Goal: Transaction & Acquisition: Book appointment/travel/reservation

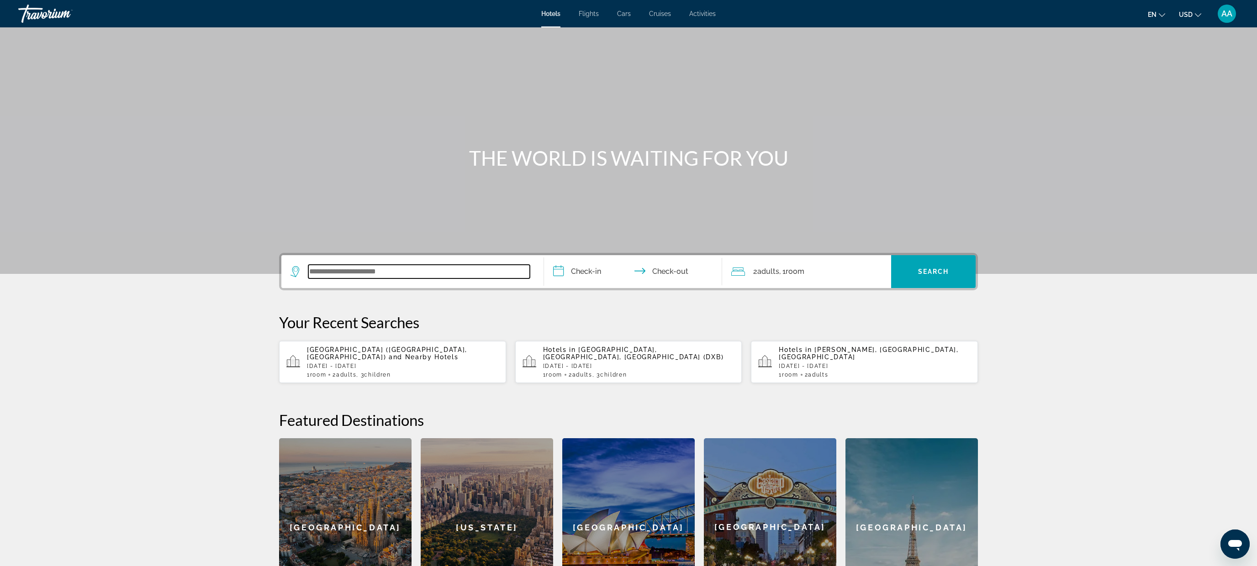
click at [359, 265] on input "Search widget" at bounding box center [419, 272] width 222 height 14
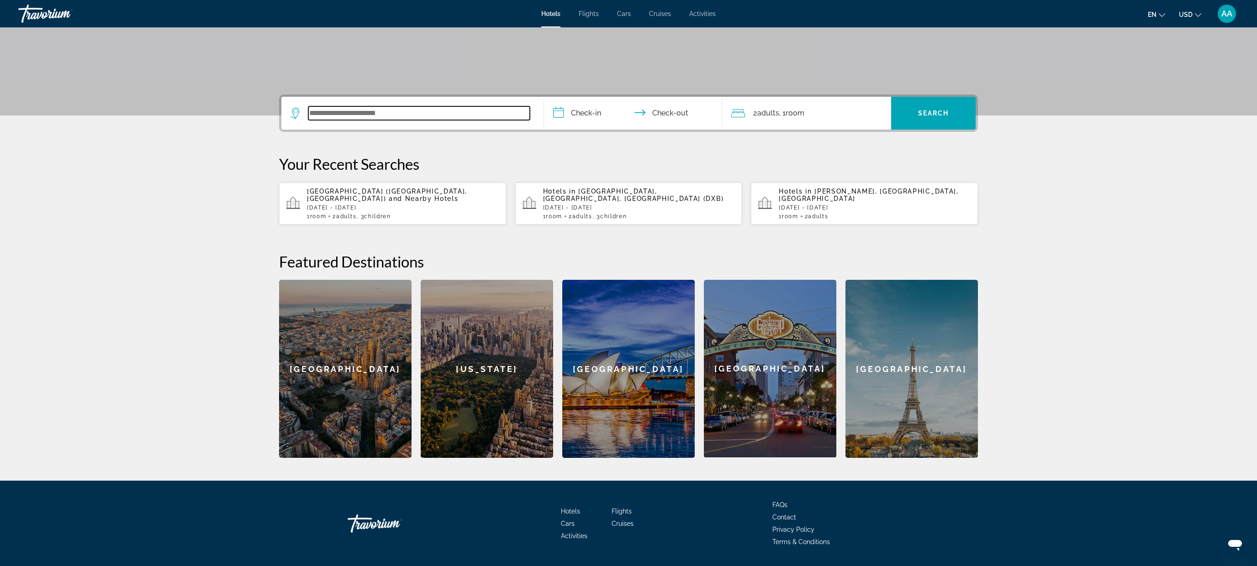
scroll to position [185, 0]
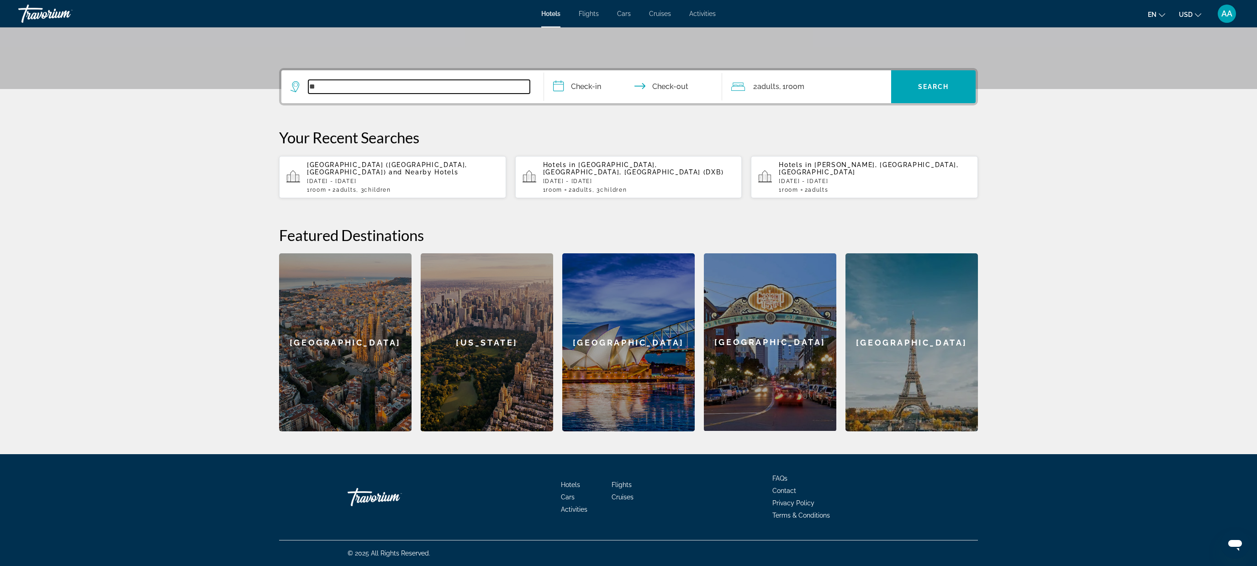
type input "*"
click at [390, 88] on input "Search widget" at bounding box center [419, 87] width 222 height 14
paste input "*********"
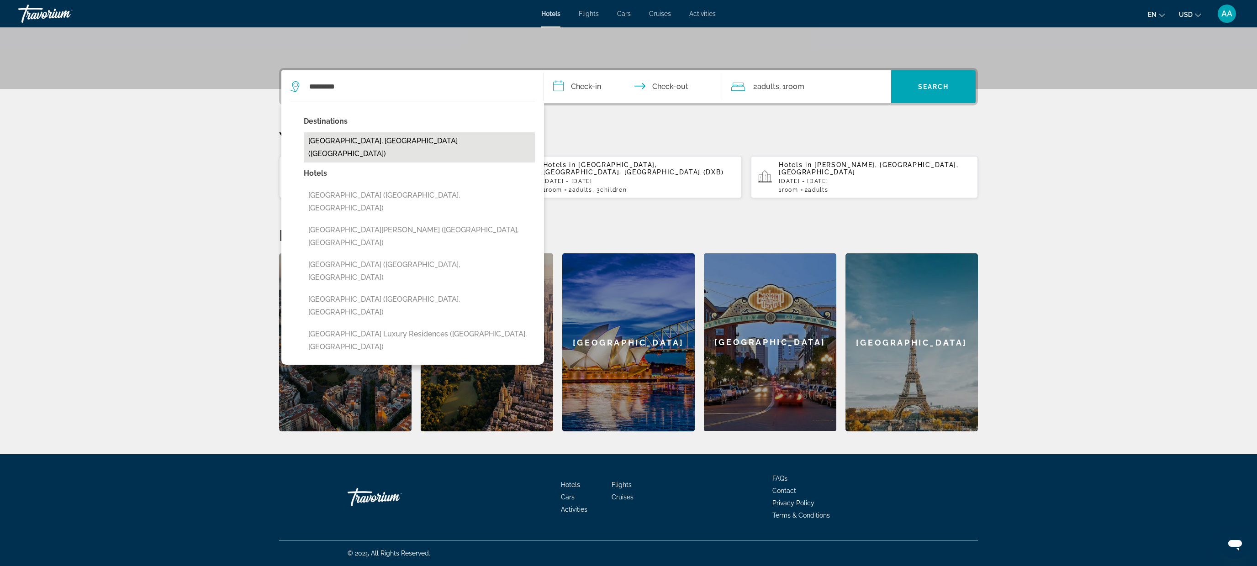
click at [341, 145] on button "[GEOGRAPHIC_DATA], [GEOGRAPHIC_DATA] ([GEOGRAPHIC_DATA])" at bounding box center [419, 147] width 231 height 30
type input "**********"
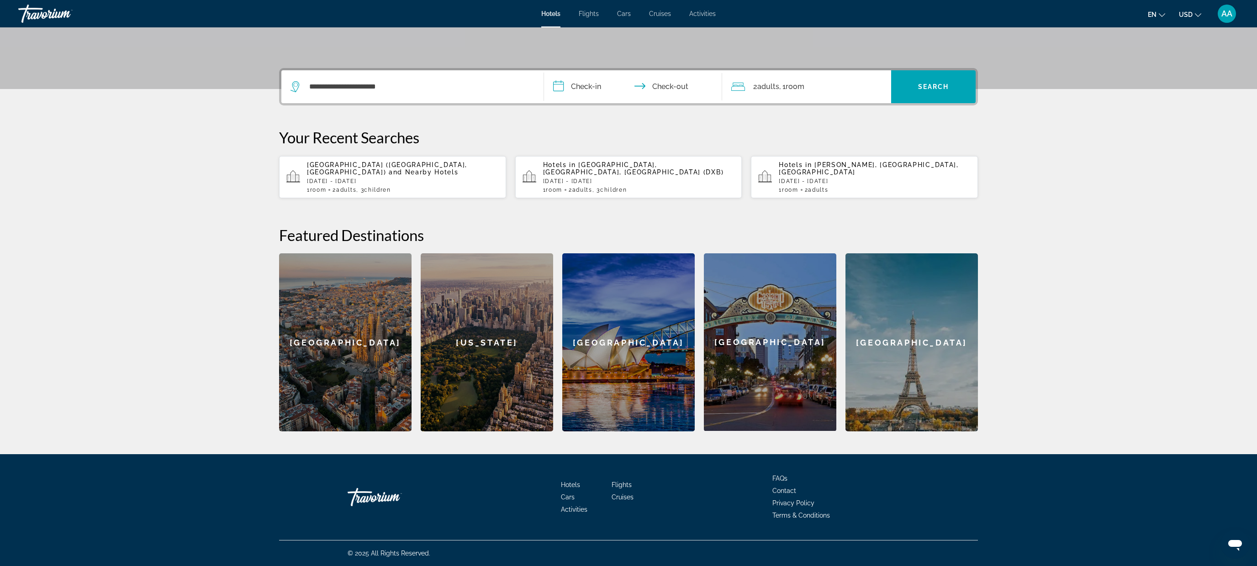
click at [599, 83] on input "**********" at bounding box center [635, 88] width 182 height 36
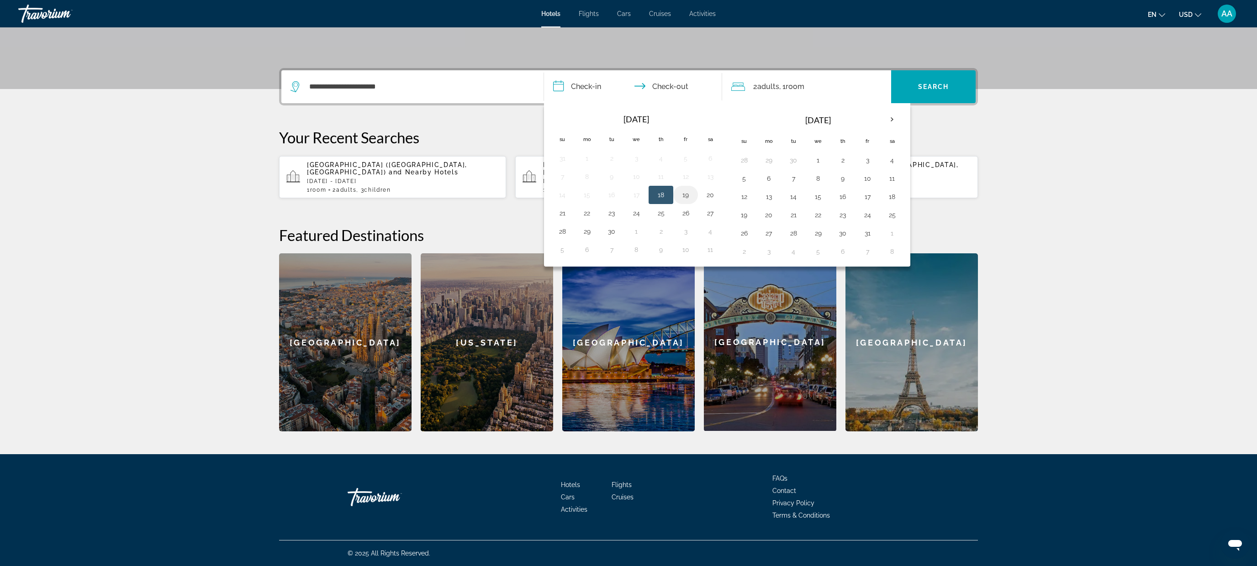
click at [682, 193] on button "19" at bounding box center [685, 195] width 15 height 13
click at [589, 211] on button "22" at bounding box center [587, 213] width 15 height 13
type input "**********"
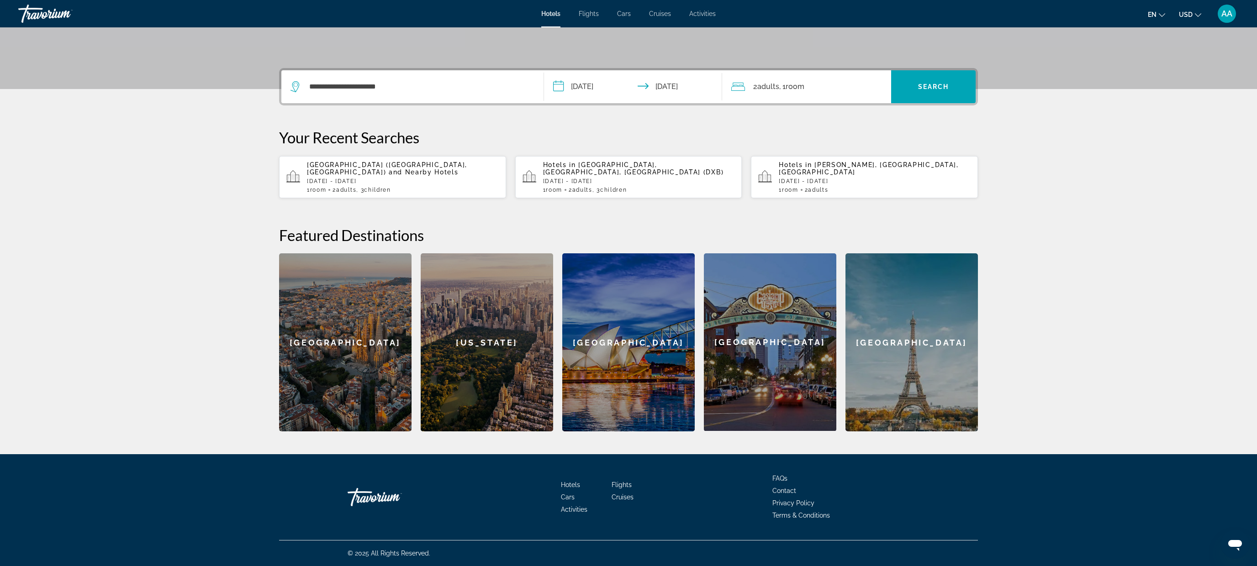
click at [834, 84] on div "2 Adult Adults , 1 Room rooms" at bounding box center [811, 86] width 160 height 13
click at [880, 146] on icon "Increment children" at bounding box center [878, 146] width 8 height 11
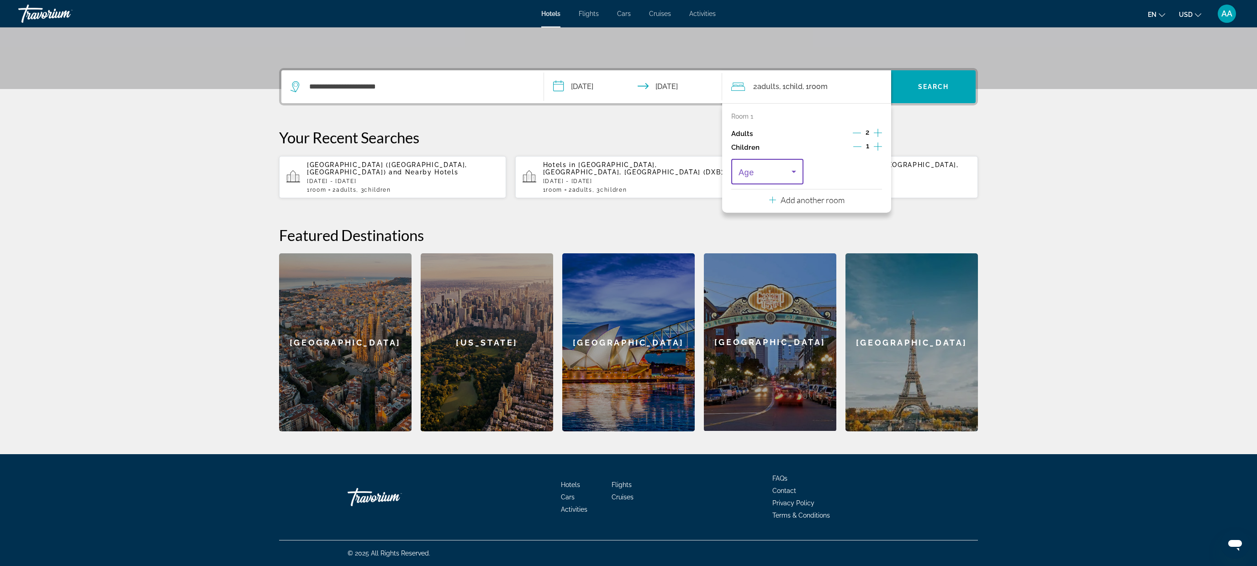
click at [776, 169] on span "Travelers: 2 adults, 1 child" at bounding box center [765, 171] width 53 height 11
click at [754, 268] on mat-option "6" at bounding box center [767, 270] width 72 height 22
click at [932, 83] on span "Search" at bounding box center [933, 86] width 31 height 7
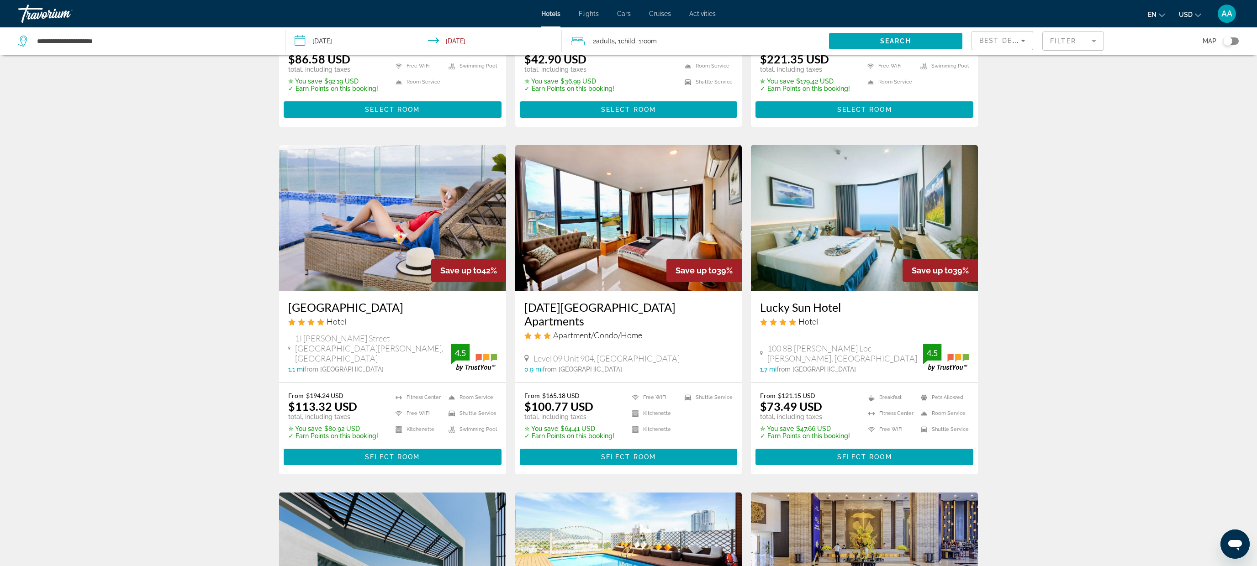
scroll to position [577, 0]
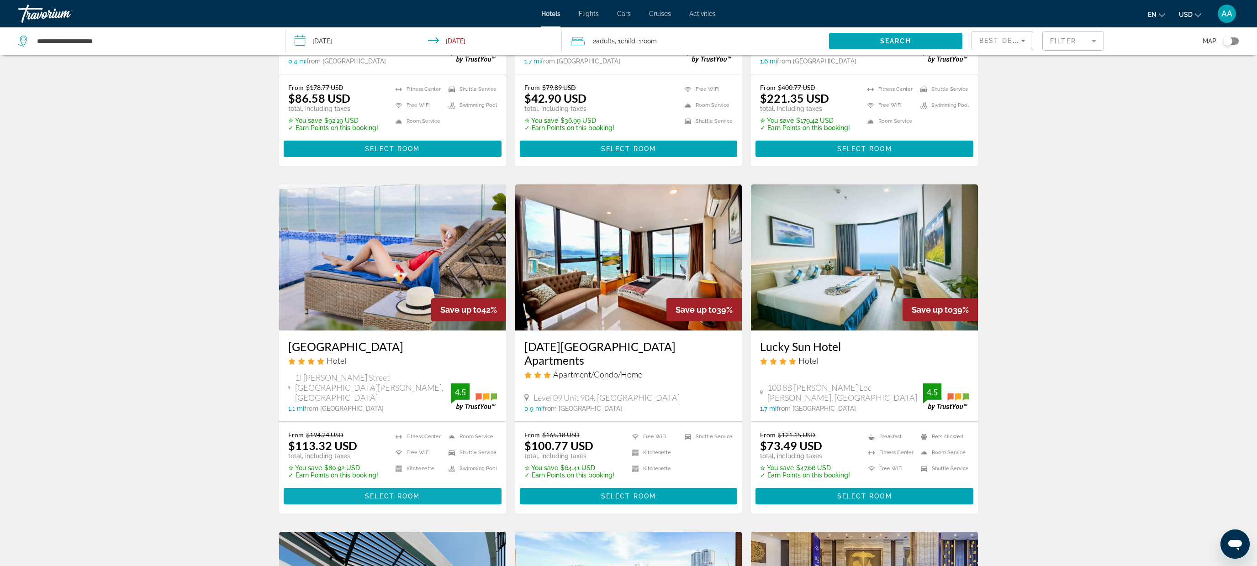
click at [383, 485] on span "Main content" at bounding box center [393, 496] width 218 height 22
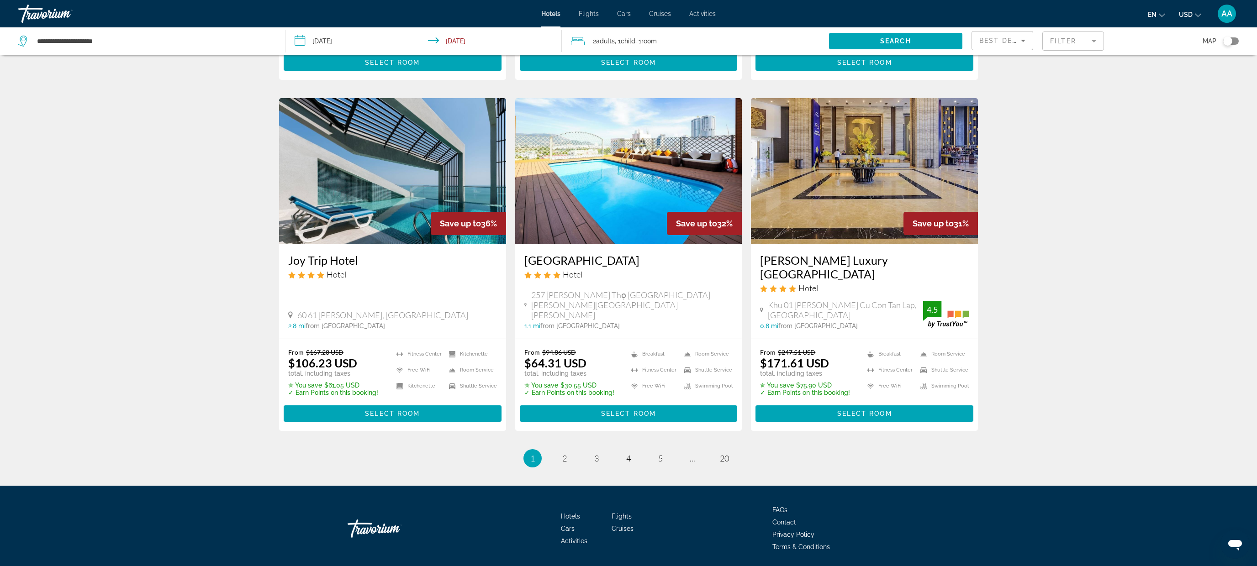
scroll to position [1018, 0]
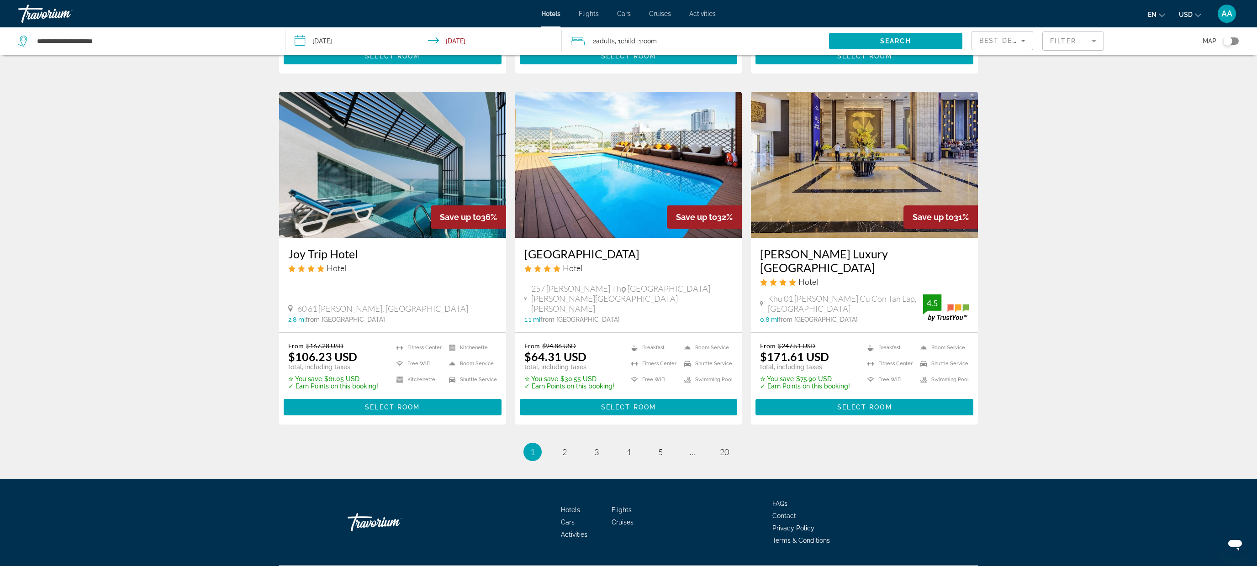
click at [568, 444] on link "page 2" at bounding box center [565, 452] width 16 height 16
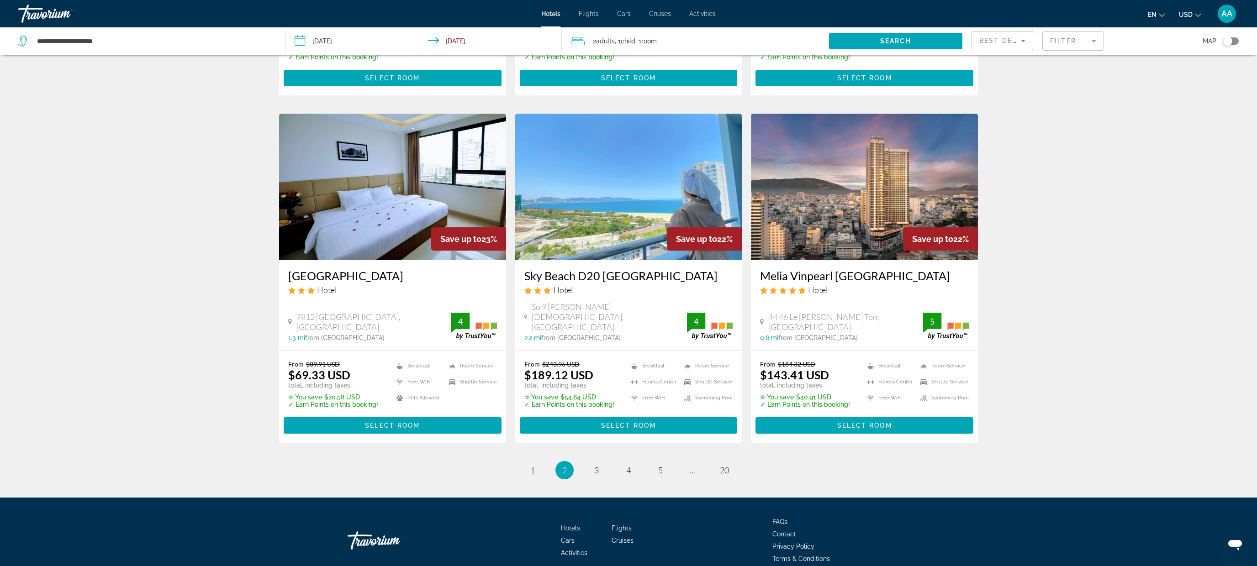
scroll to position [1018, 0]
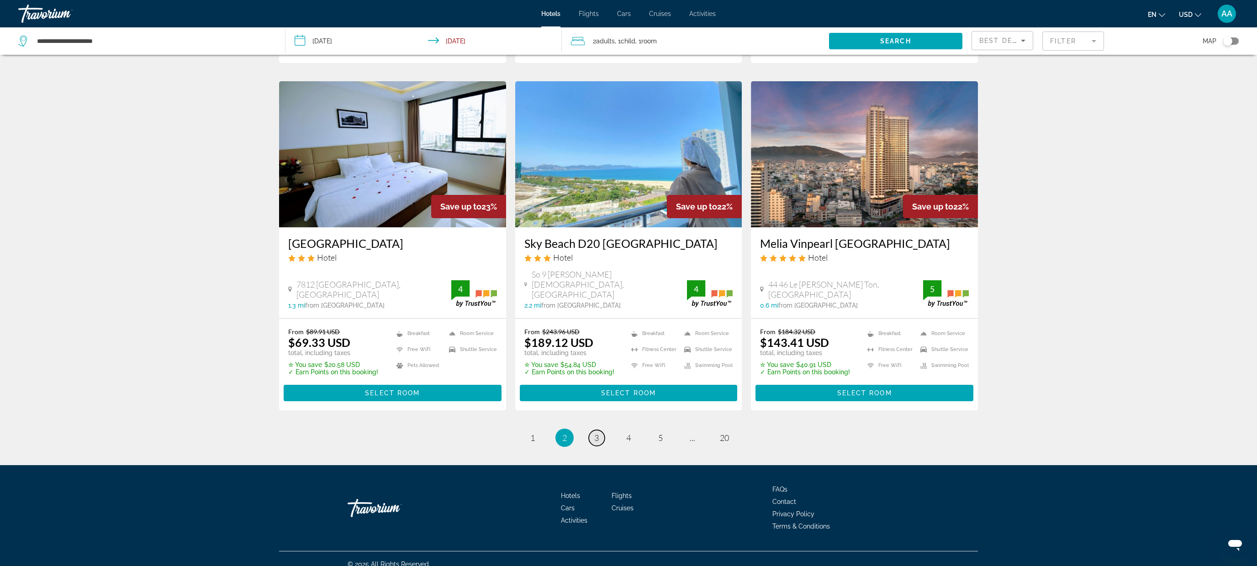
click at [592, 430] on link "page 3" at bounding box center [597, 438] width 16 height 16
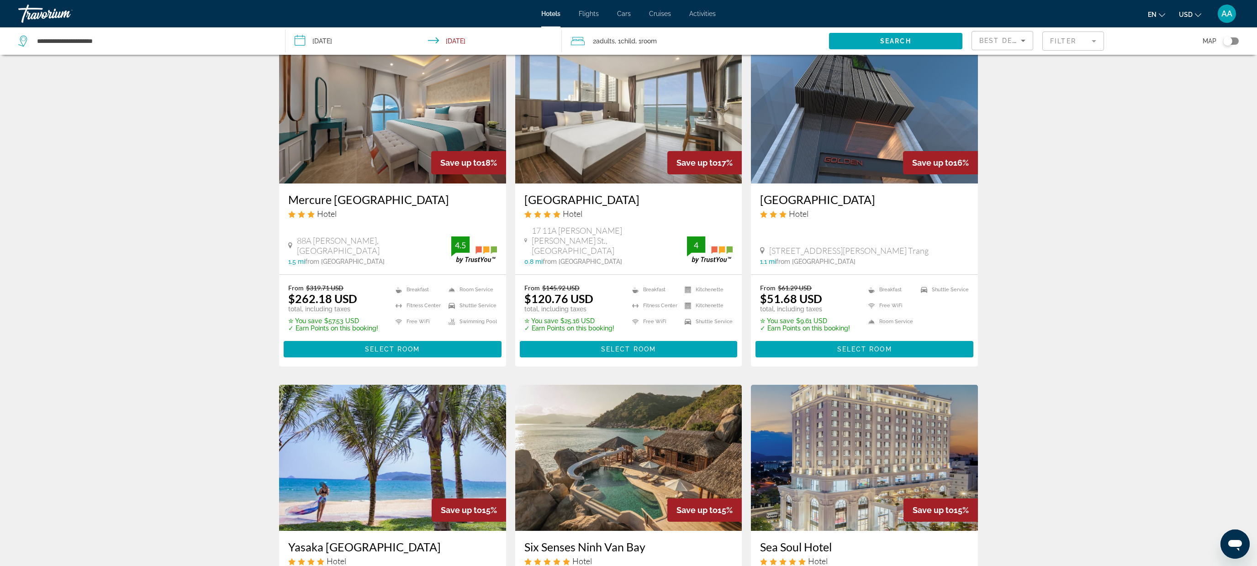
scroll to position [654, 0]
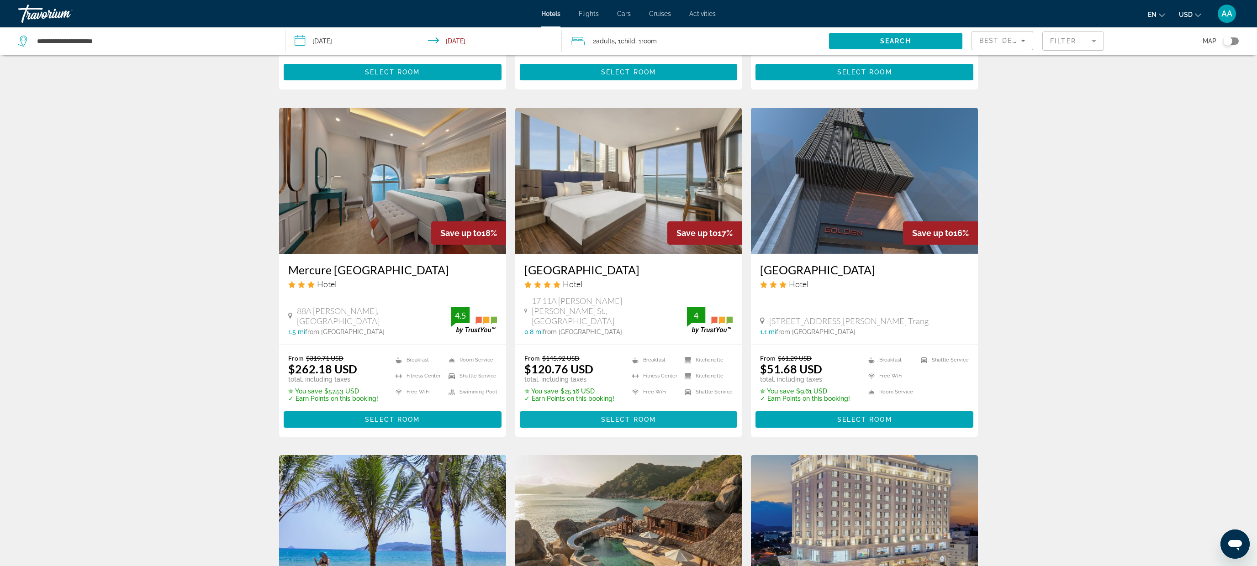
click at [610, 416] on span "Select Room" at bounding box center [628, 419] width 55 height 7
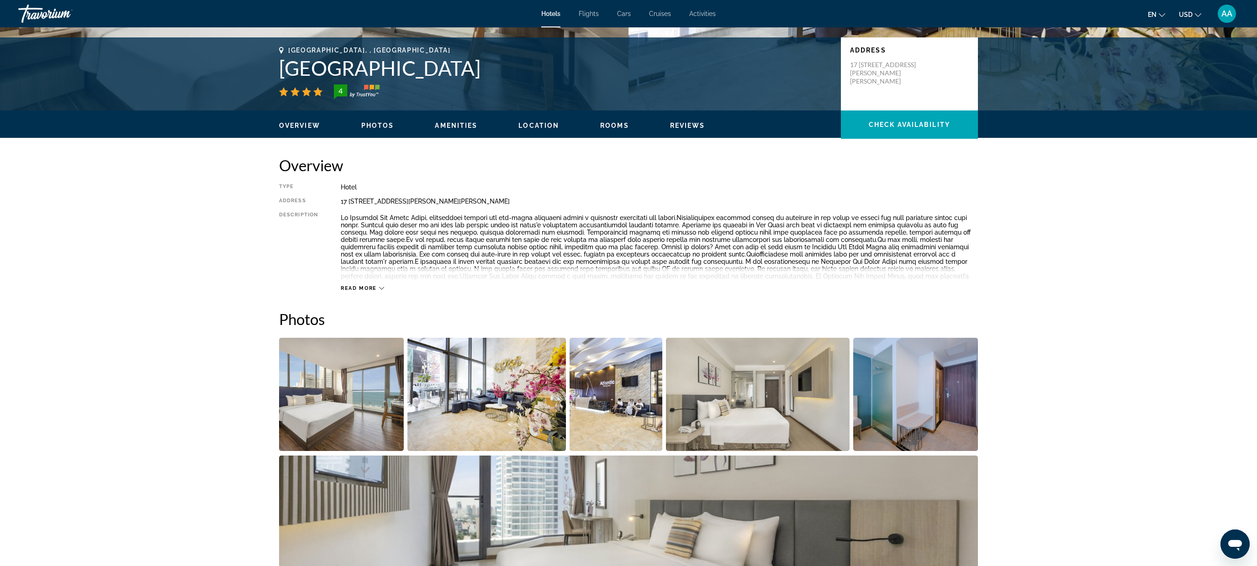
scroll to position [178, 0]
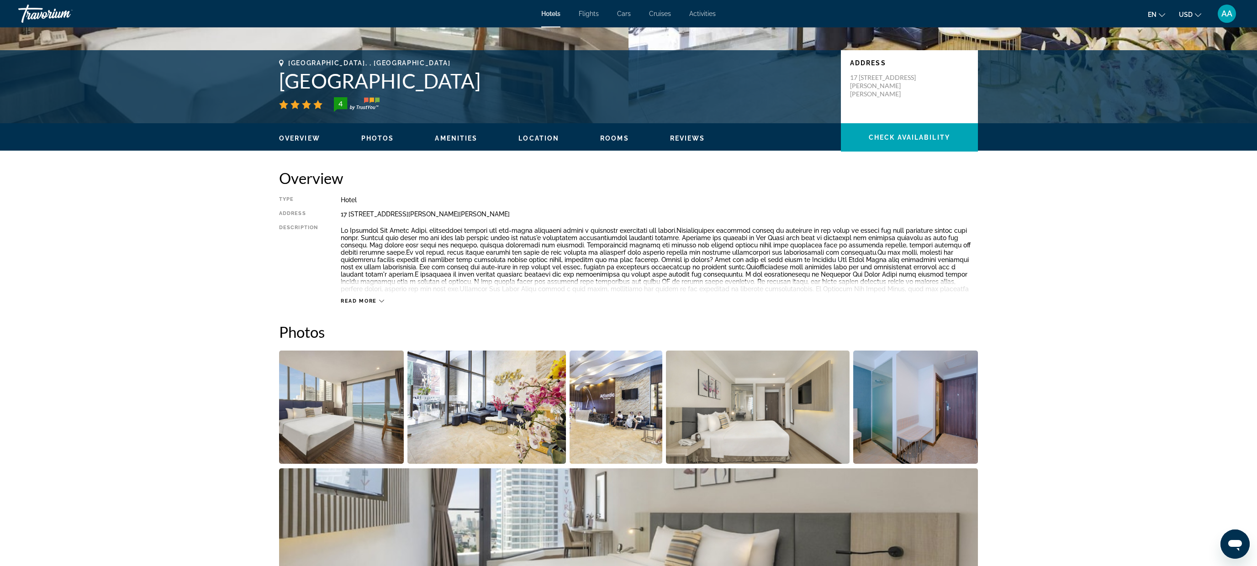
drag, startPoint x: 553, startPoint y: 80, endPoint x: 273, endPoint y: 86, distance: 280.0
click at [273, 86] on div "[GEOGRAPHIC_DATA], , [GEOGRAPHIC_DATA] [GEOGRAPHIC_DATA] 4 Address [STREET_ADDR…" at bounding box center [628, 86] width 735 height 55
copy h1 "[GEOGRAPHIC_DATA]"
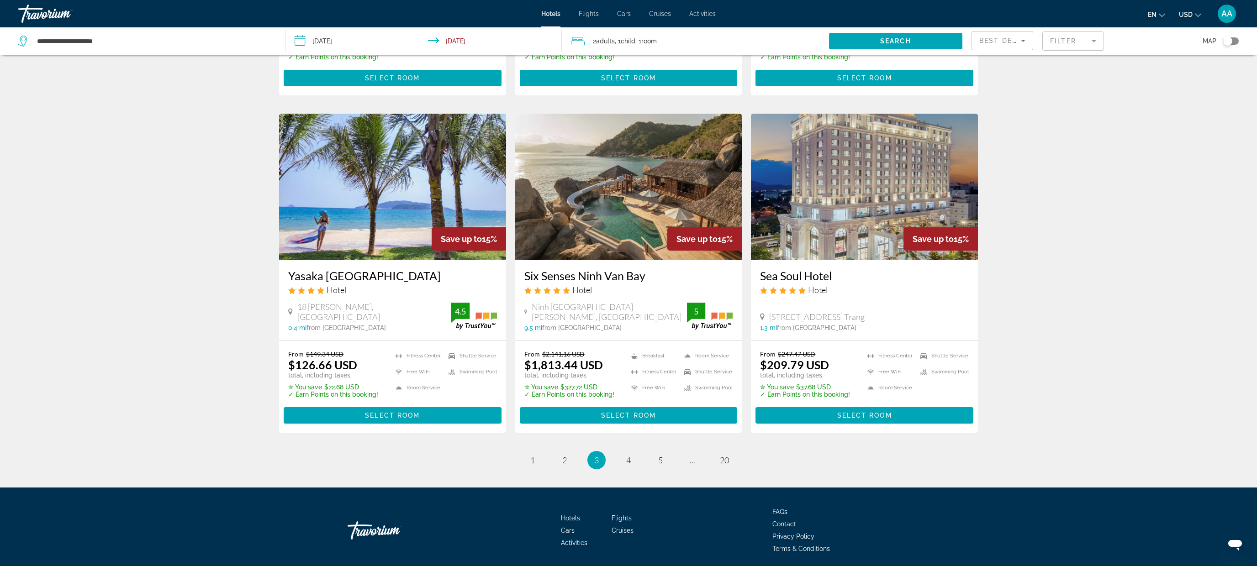
scroll to position [997, 0]
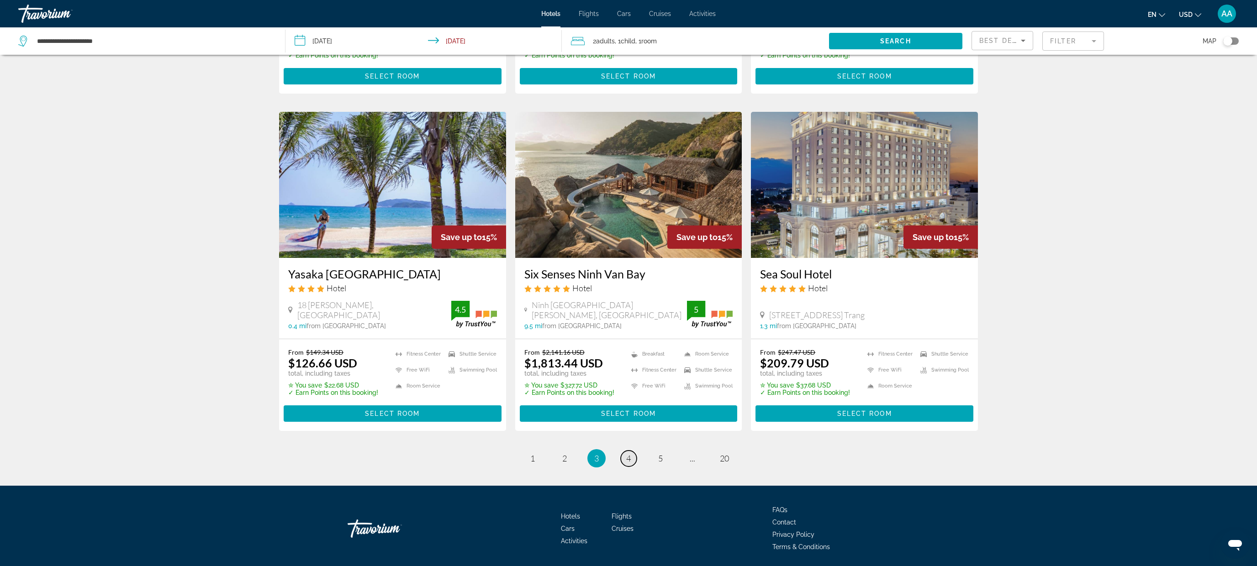
click at [624, 451] on link "page 4" at bounding box center [629, 459] width 16 height 16
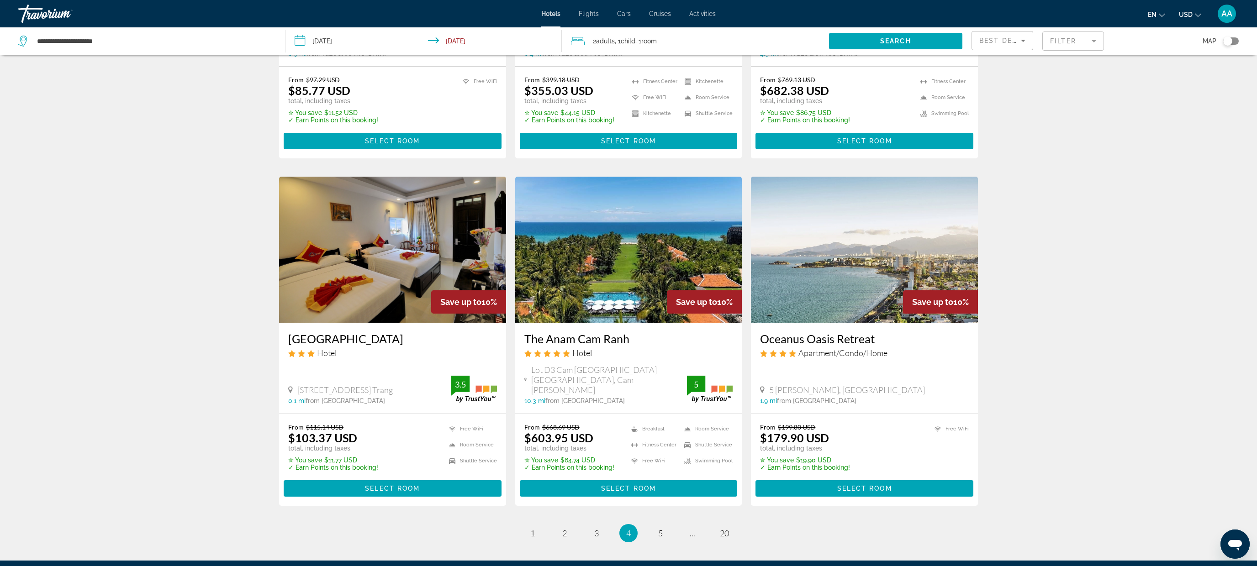
scroll to position [957, 0]
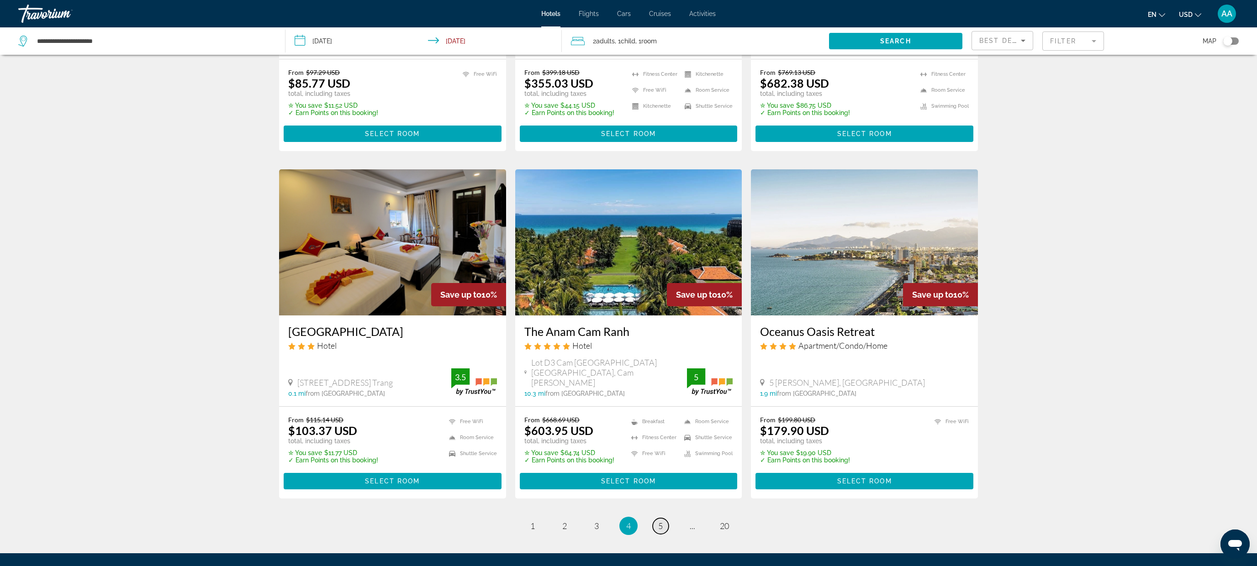
click at [657, 518] on link "page 5" at bounding box center [661, 526] width 16 height 16
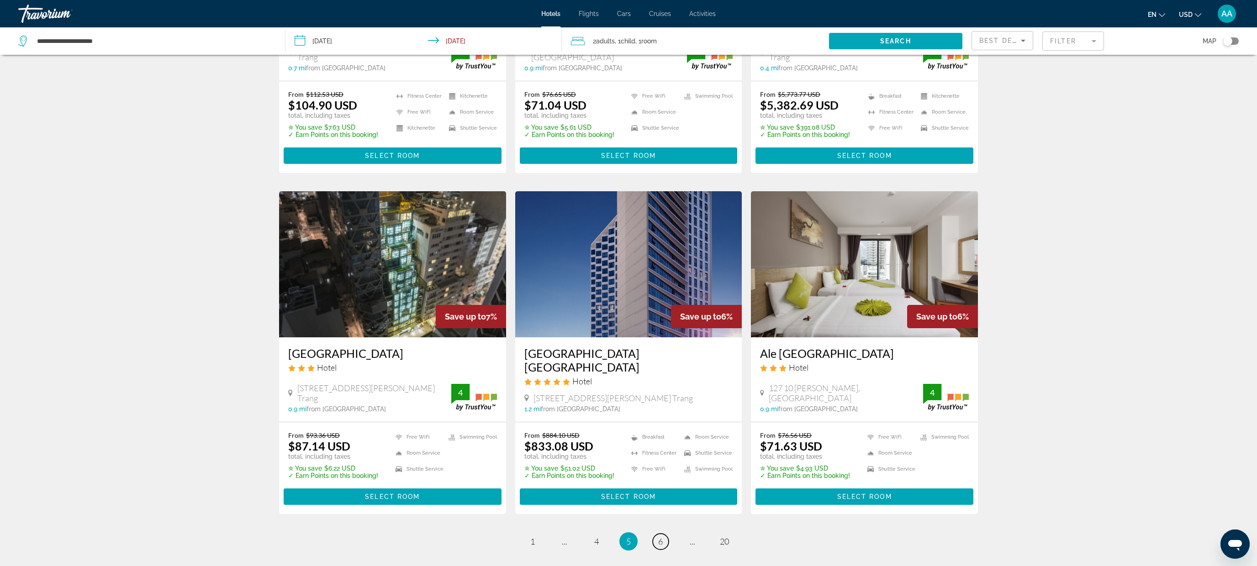
scroll to position [920, 0]
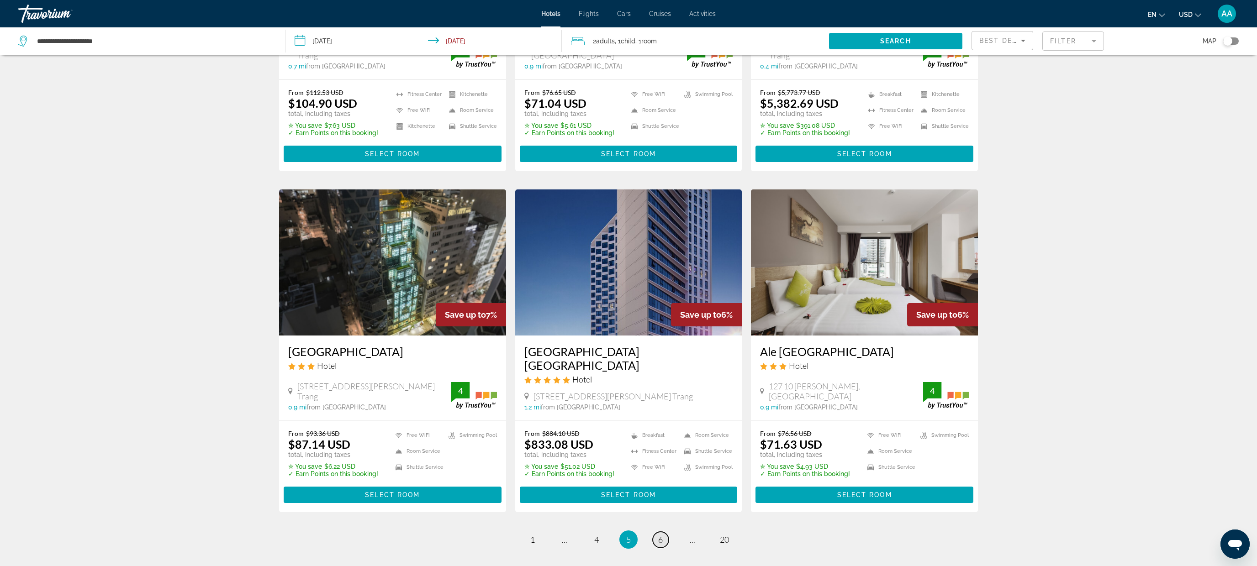
click at [661, 535] on span "6" at bounding box center [660, 540] width 5 height 10
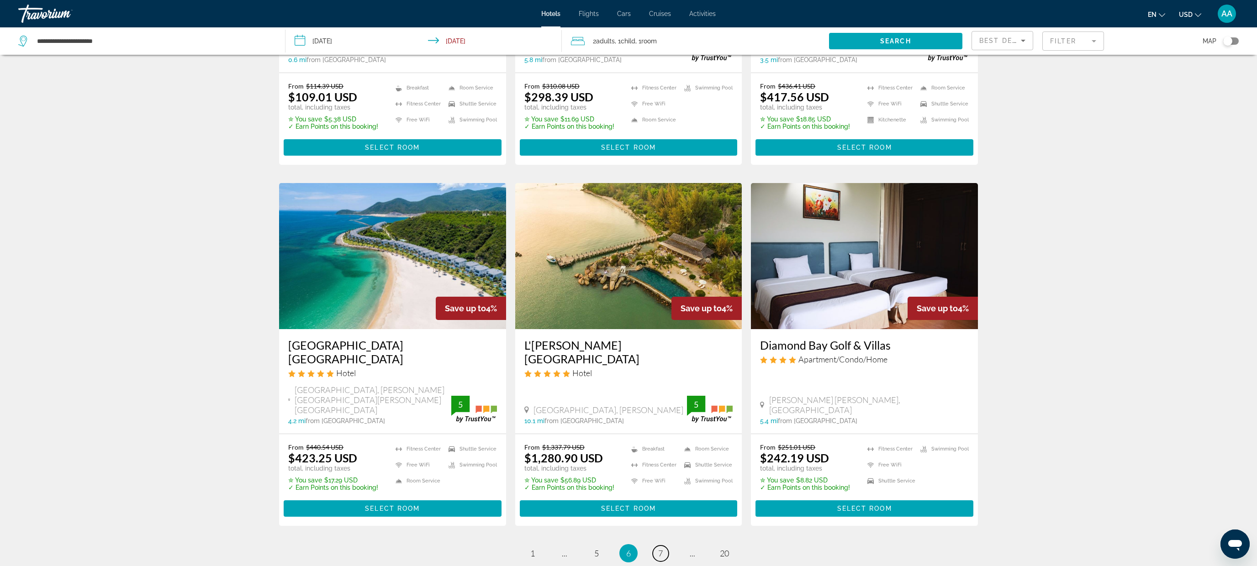
scroll to position [940, 0]
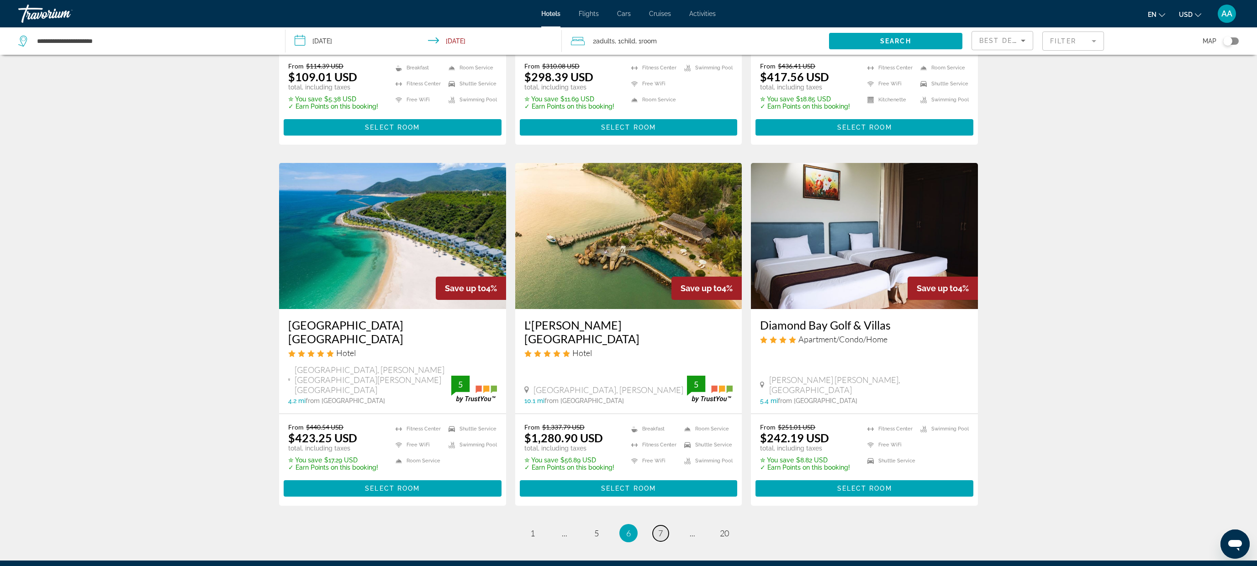
click at [661, 528] on span "7" at bounding box center [660, 533] width 5 height 10
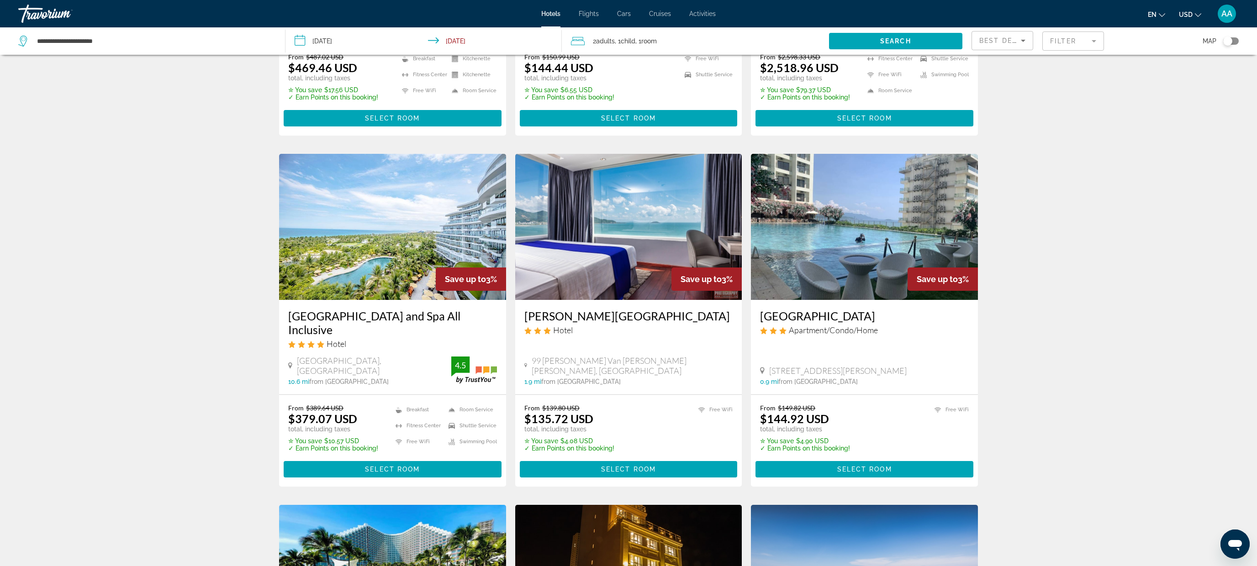
scroll to position [623, 0]
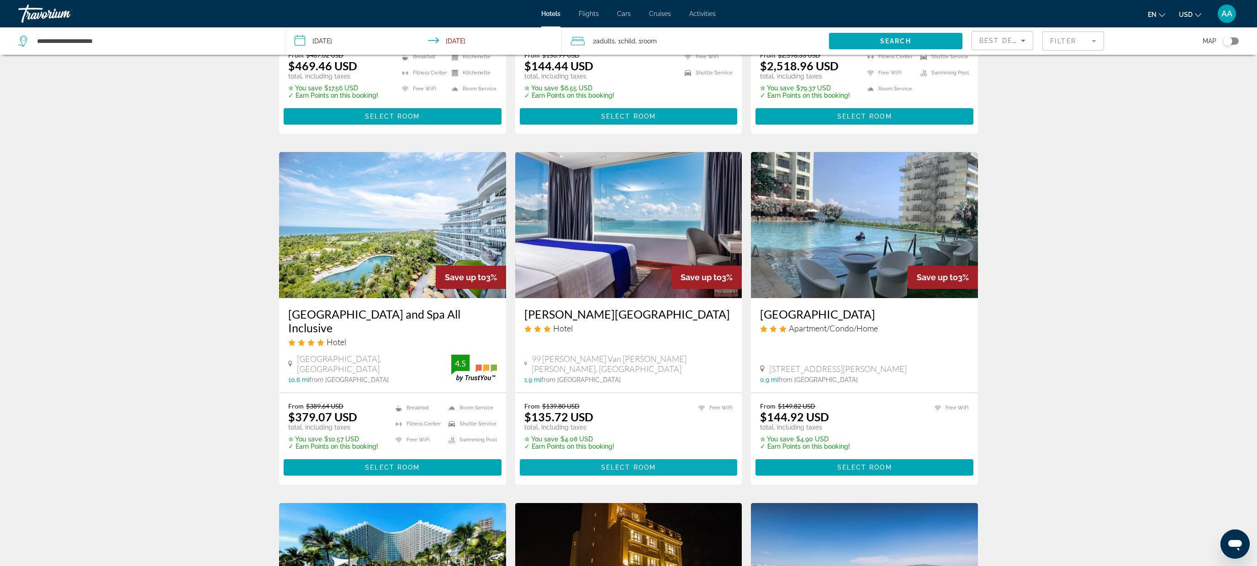
click at [640, 465] on span "Select Room" at bounding box center [628, 467] width 55 height 7
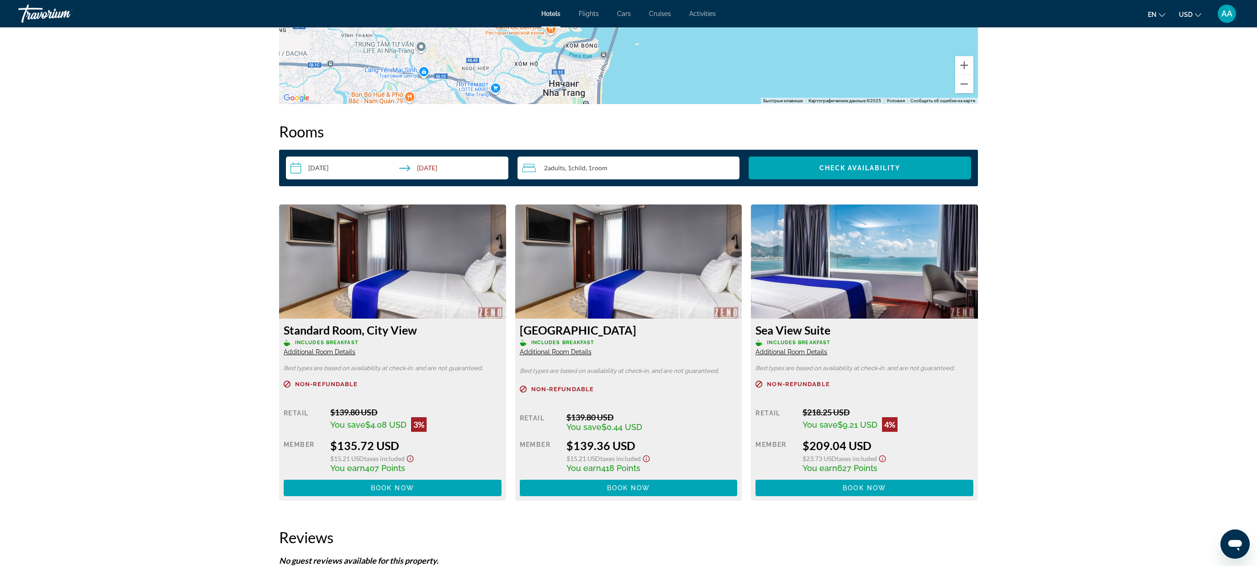
scroll to position [903, 0]
